Goal: Information Seeking & Learning: Compare options

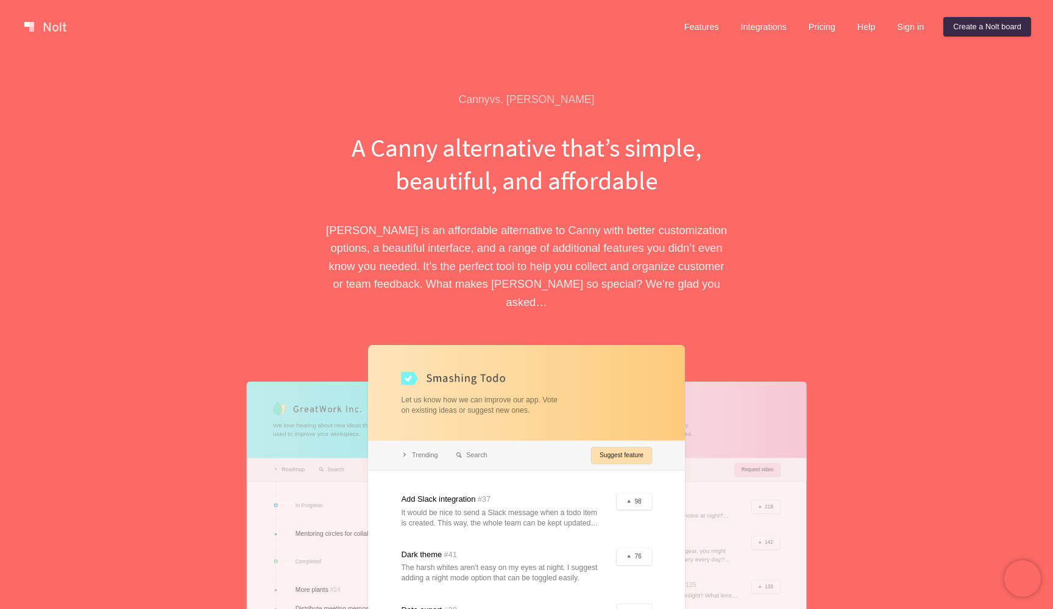
drag, startPoint x: 49, startPoint y: 27, endPoint x: 66, endPoint y: 30, distance: 16.9
click at [49, 27] on link at bounding box center [45, 26] width 52 height 19
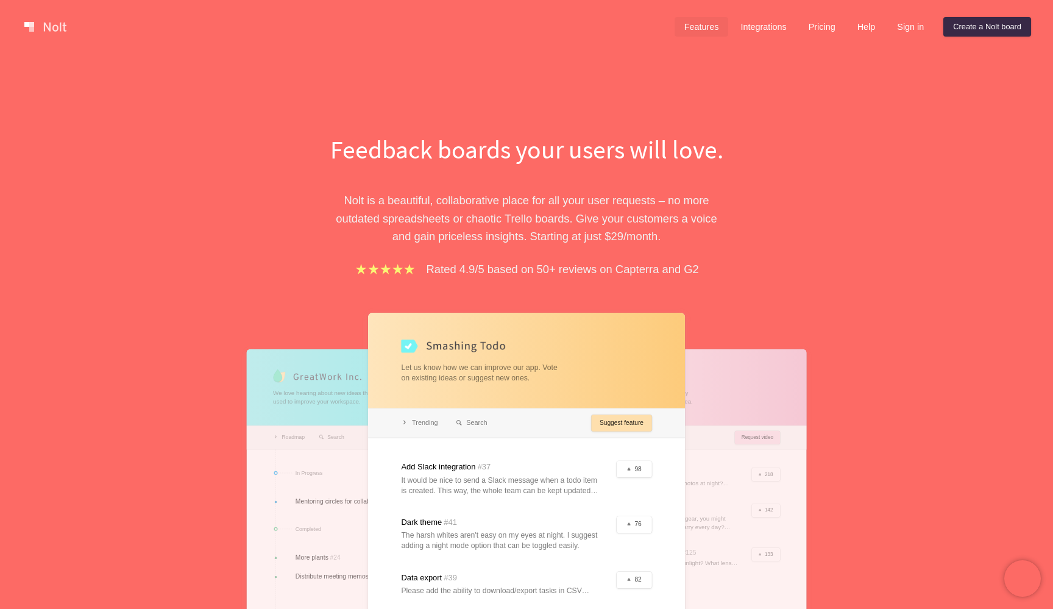
click at [692, 27] on link "Features" at bounding box center [701, 26] width 54 height 19
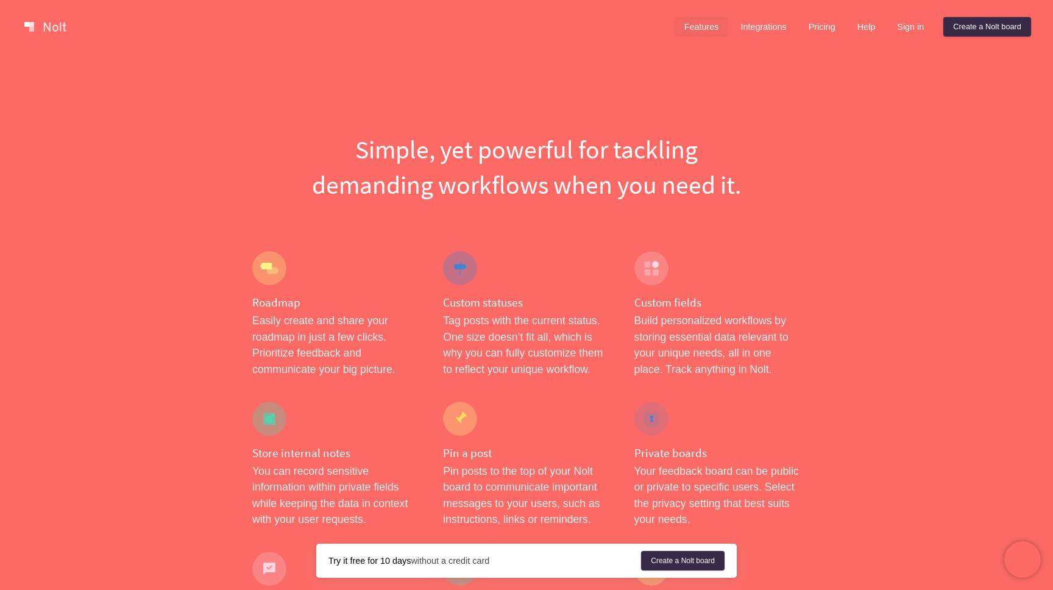
click at [819, 24] on link "Pricing" at bounding box center [822, 26] width 46 height 19
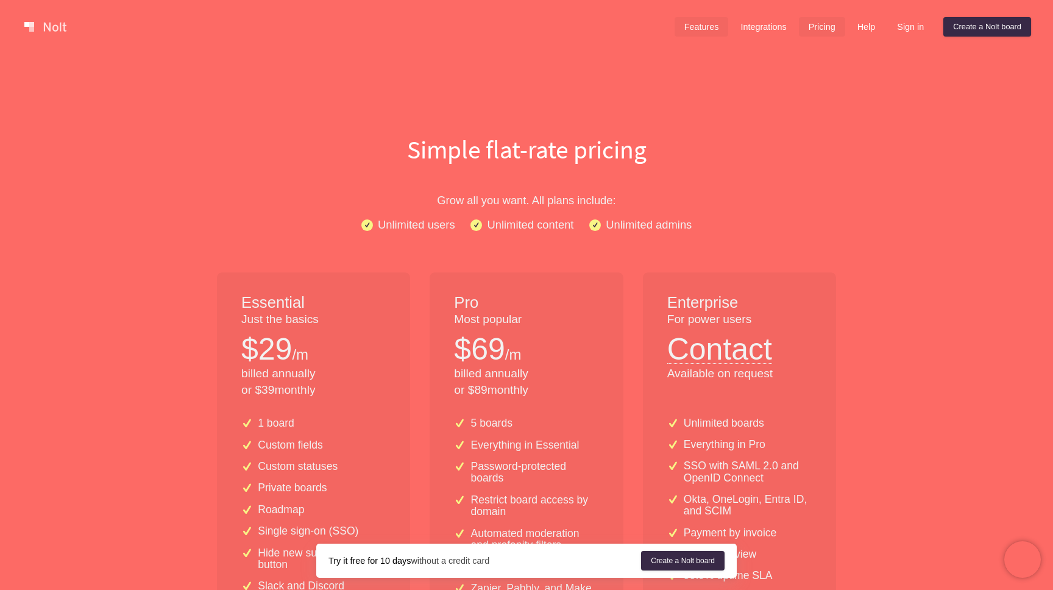
click at [690, 28] on link "Features" at bounding box center [701, 26] width 54 height 19
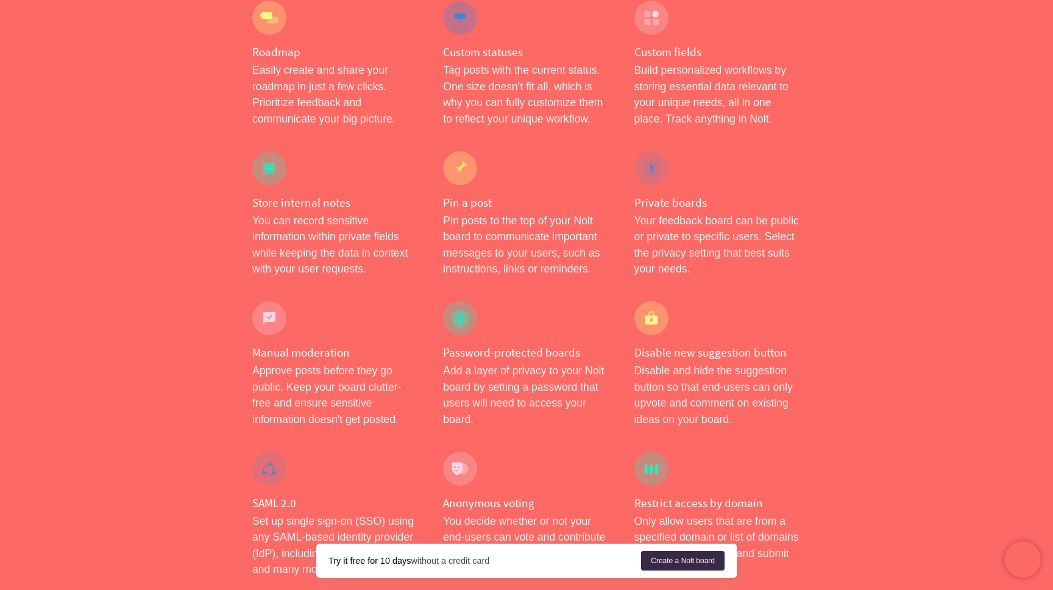
scroll to position [249, 0]
